Goal: Information Seeking & Learning: Learn about a topic

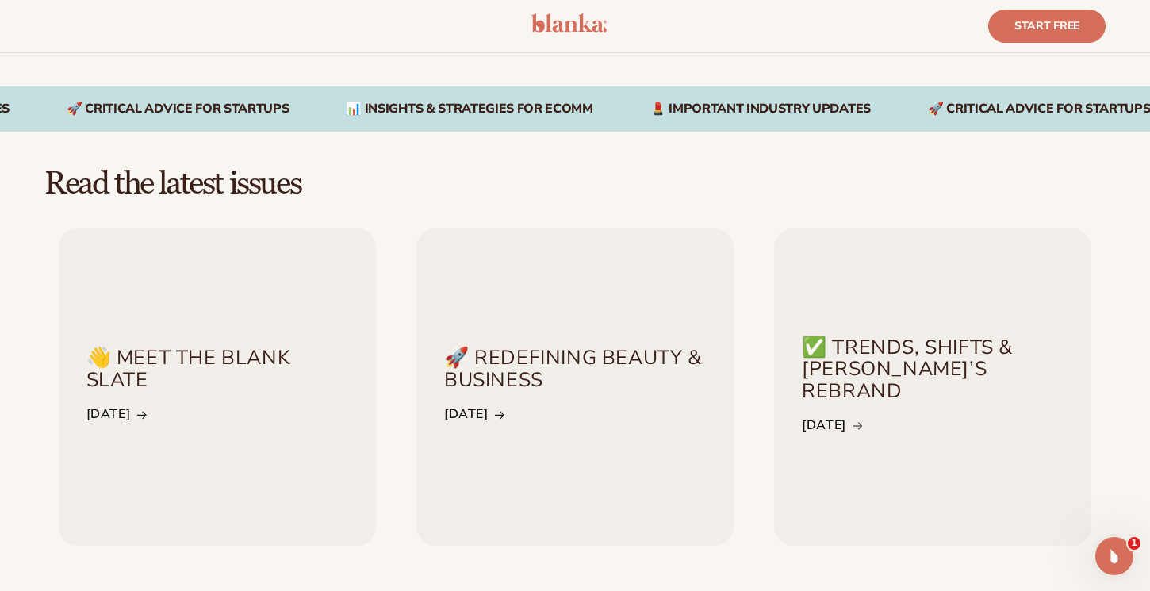
scroll to position [919, 0]
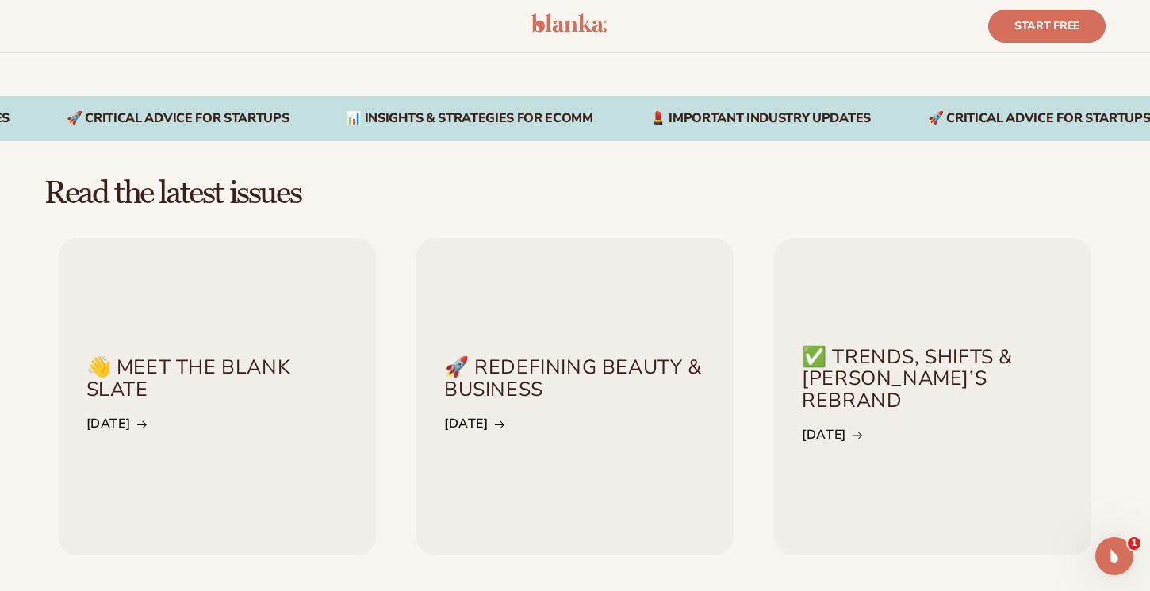
click at [224, 431] on div "👋 Meet the Blank slate JANUARY 31" at bounding box center [217, 396] width 301 height 118
click at [147, 419] on link "JANUARY 31" at bounding box center [116, 423] width 60 height 23
click at [501, 421] on link "FEBRUARY 28" at bounding box center [474, 423] width 60 height 23
click at [831, 428] on link "APRIL 4" at bounding box center [832, 435] width 60 height 23
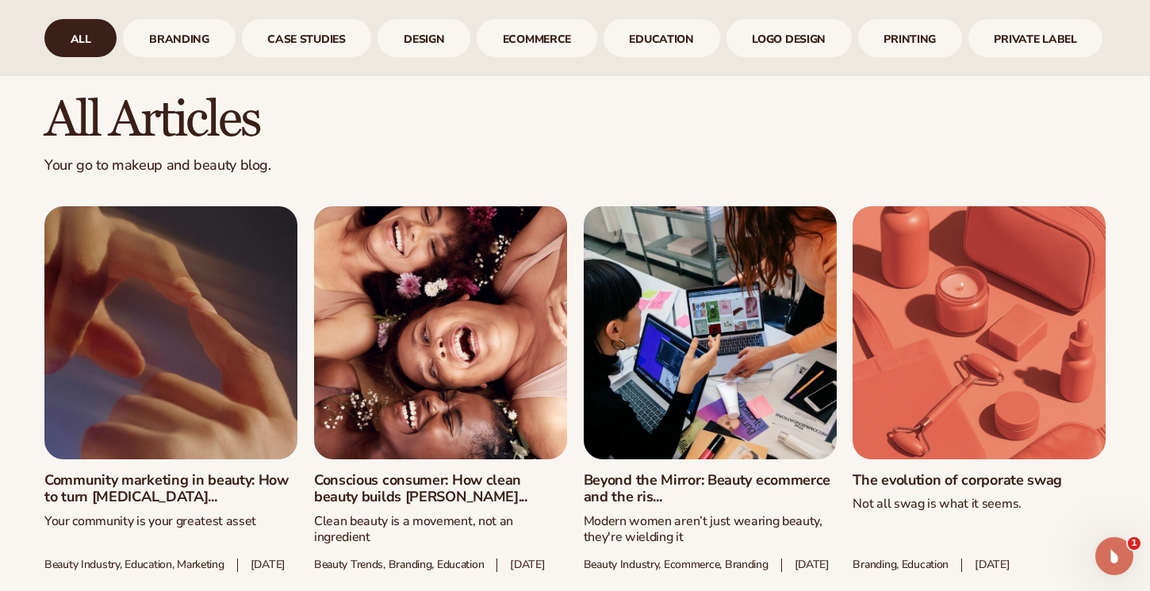
scroll to position [757, 0]
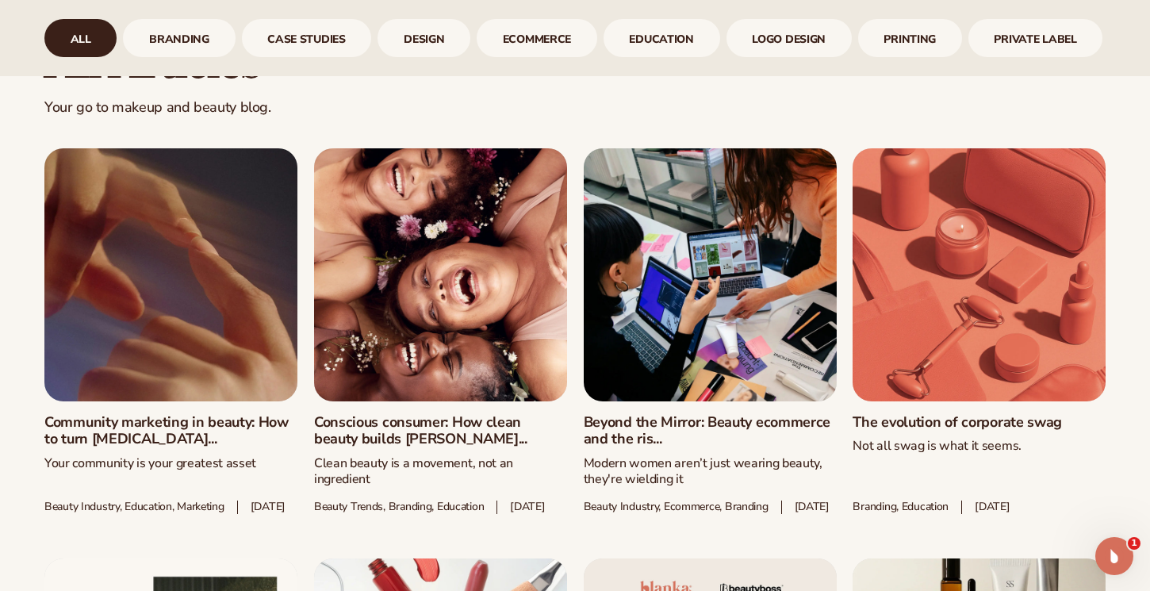
click at [194, 426] on link "Community marketing in beauty: How to turn [MEDICAL_DATA]..." at bounding box center [170, 431] width 253 height 34
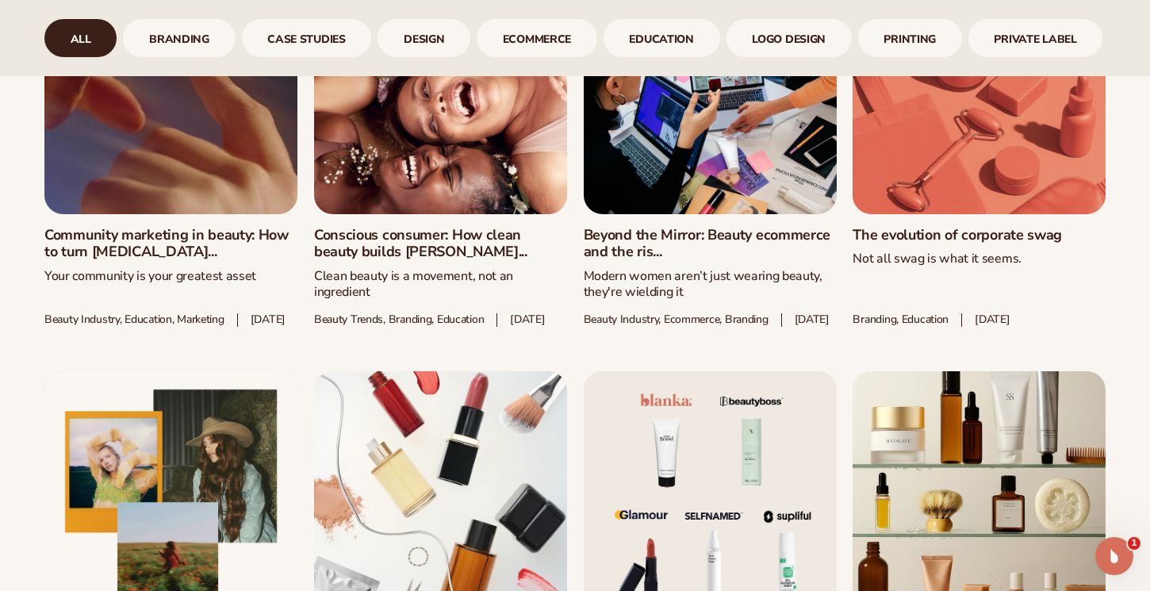
click at [627, 242] on link "Beyond the Mirror: Beauty ecommerce and the ris..." at bounding box center [710, 244] width 253 height 34
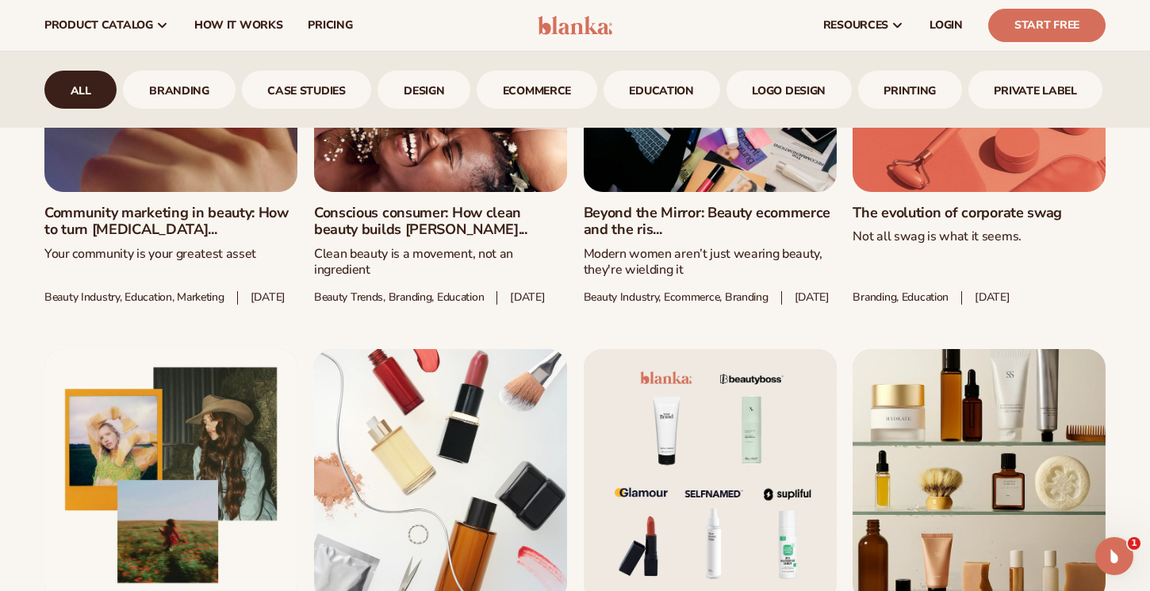
scroll to position [930, 0]
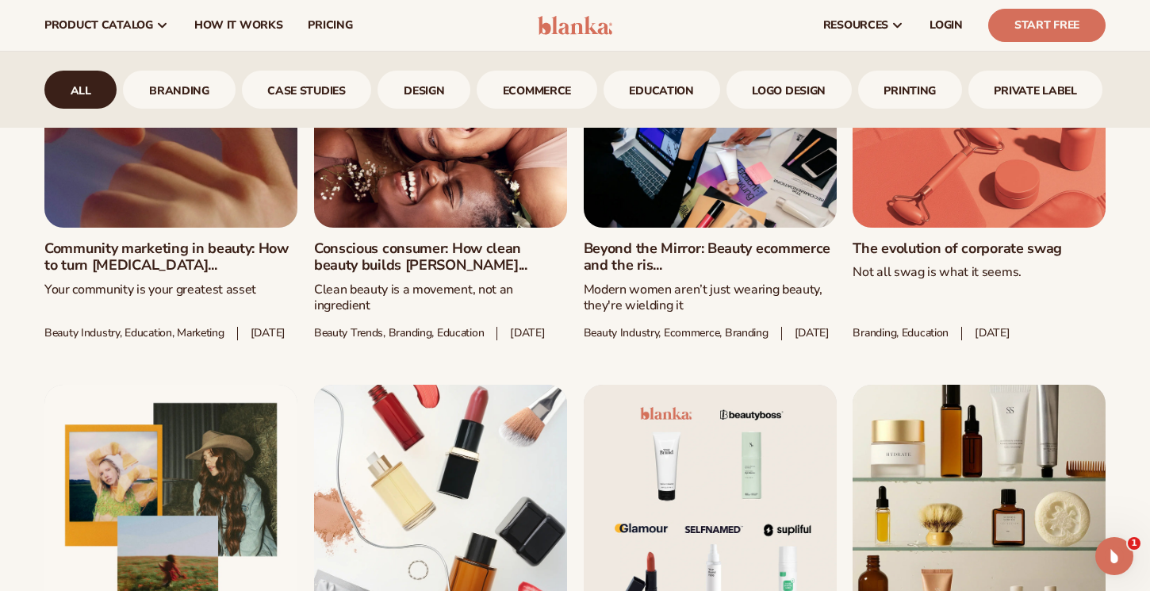
click at [413, 255] on link "Conscious consumer: How clean beauty builds [PERSON_NAME]..." at bounding box center [440, 257] width 253 height 34
